Goal: Transaction & Acquisition: Purchase product/service

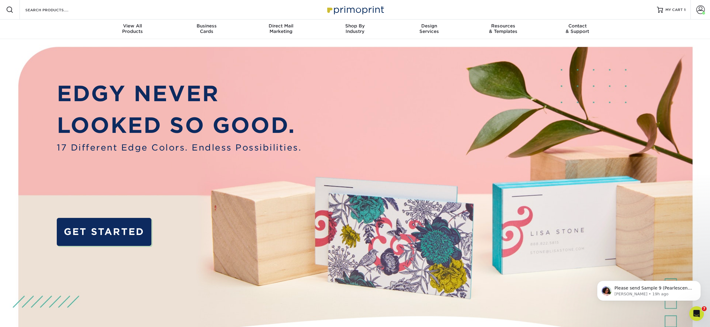
click at [54, 5] on div "Search Products" at bounding box center [52, 10] width 64 height 20
click at [45, 10] on input "Search Products" at bounding box center [54, 9] width 59 height 7
type input "ti"
click at [56, 11] on input "Search Products" at bounding box center [54, 9] width 59 height 7
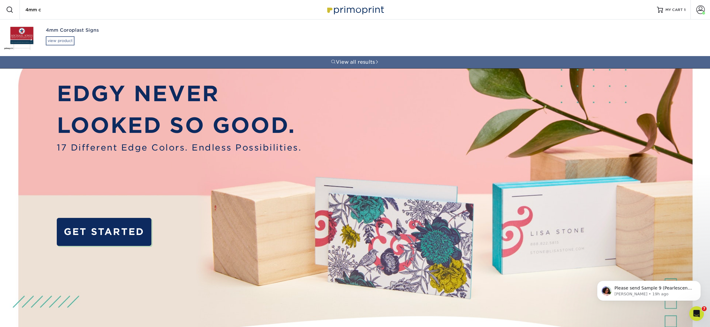
type input "4mm c"
click at [65, 41] on div "view product" at bounding box center [60, 40] width 29 height 9
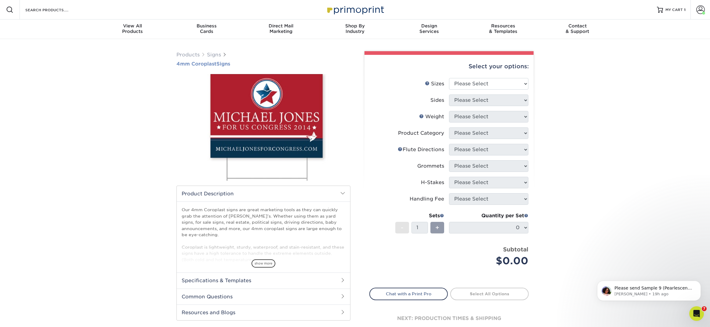
click at [206, 63] on span "4mm Coroplast" at bounding box center [196, 64] width 40 height 6
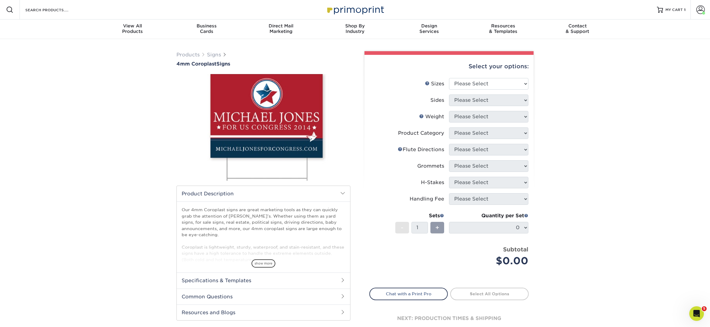
click at [214, 282] on h2 "Specifications & Templates" at bounding box center [263, 281] width 173 height 16
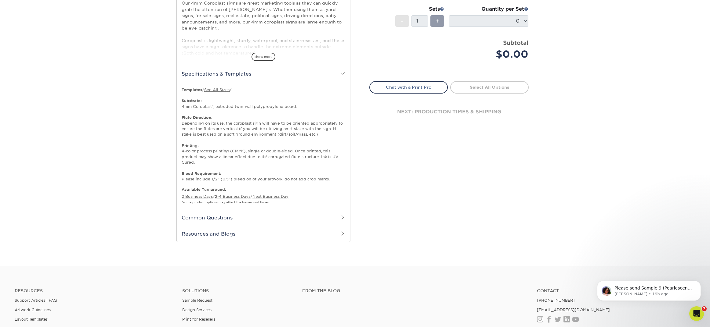
scroll to position [213, 0]
